Goal: Task Accomplishment & Management: Manage account settings

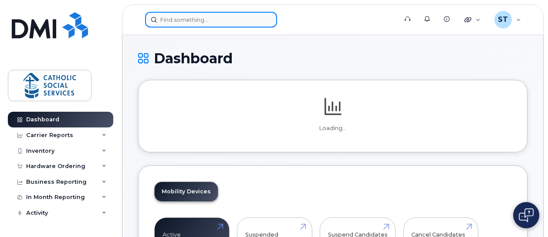
click at [224, 19] on input at bounding box center [211, 20] width 132 height 16
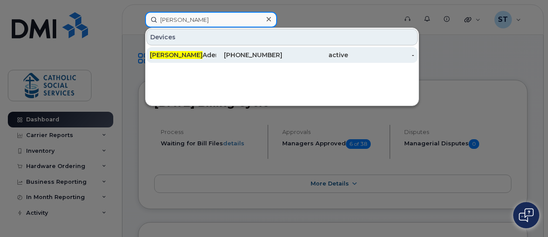
type input "olubunmi"
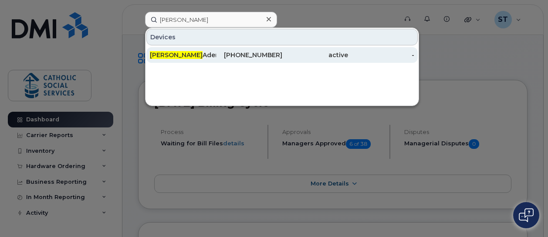
click at [250, 54] on div "780-233-4269" at bounding box center [249, 55] width 66 height 9
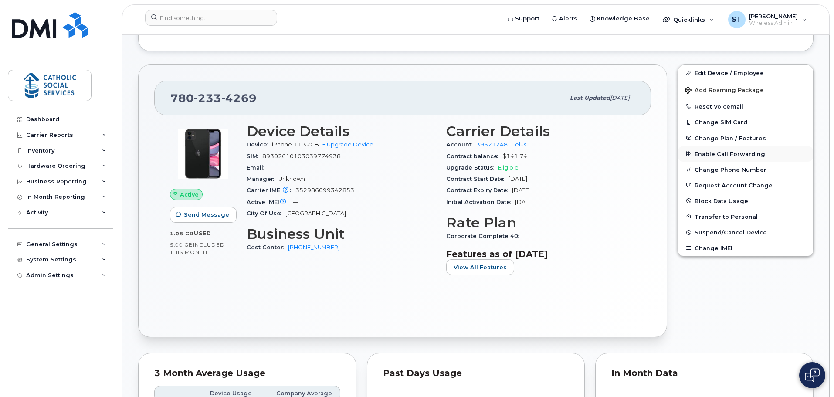
scroll to position [131, 0]
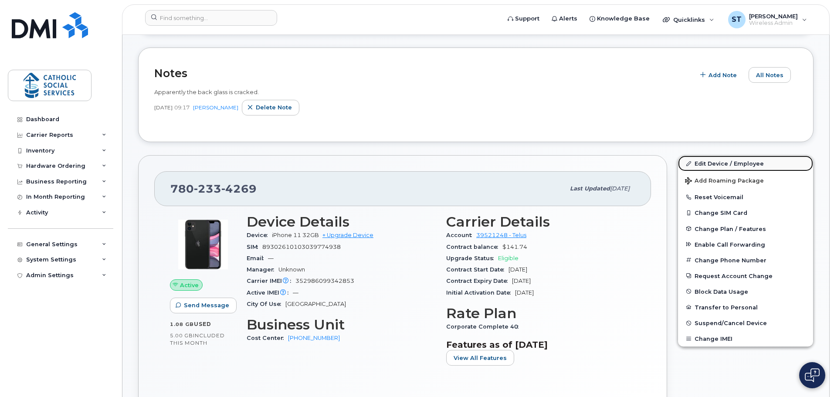
click at [548, 160] on link "Edit Device / Employee" at bounding box center [745, 164] width 135 height 16
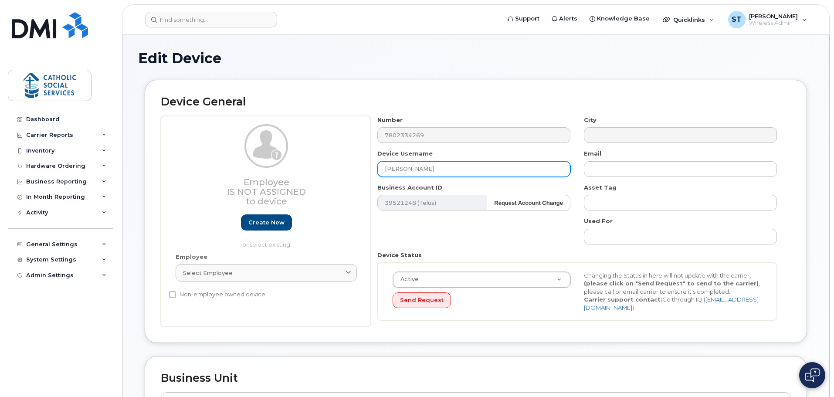
drag, startPoint x: 445, startPoint y: 168, endPoint x: 346, endPoint y: 166, distance: 99.0
click at [346, 166] on div "Employee Is not assigned to device Create new or select existing Employee Selec…" at bounding box center [476, 221] width 630 height 211
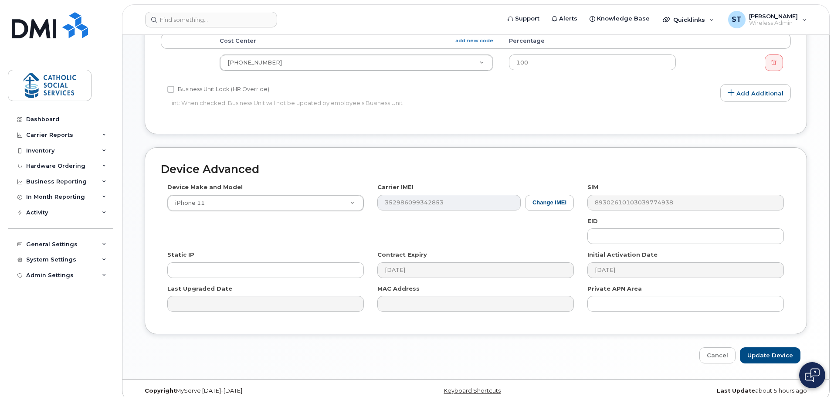
scroll to position [369, 0]
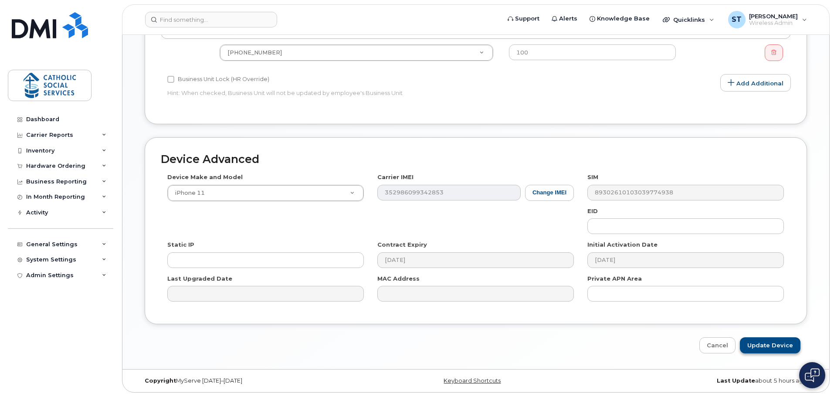
type input "Stephanie Sutton"
click at [776, 344] on input "Update Device" at bounding box center [770, 345] width 61 height 16
type input "Saving..."
